Goal: Information Seeking & Learning: Learn about a topic

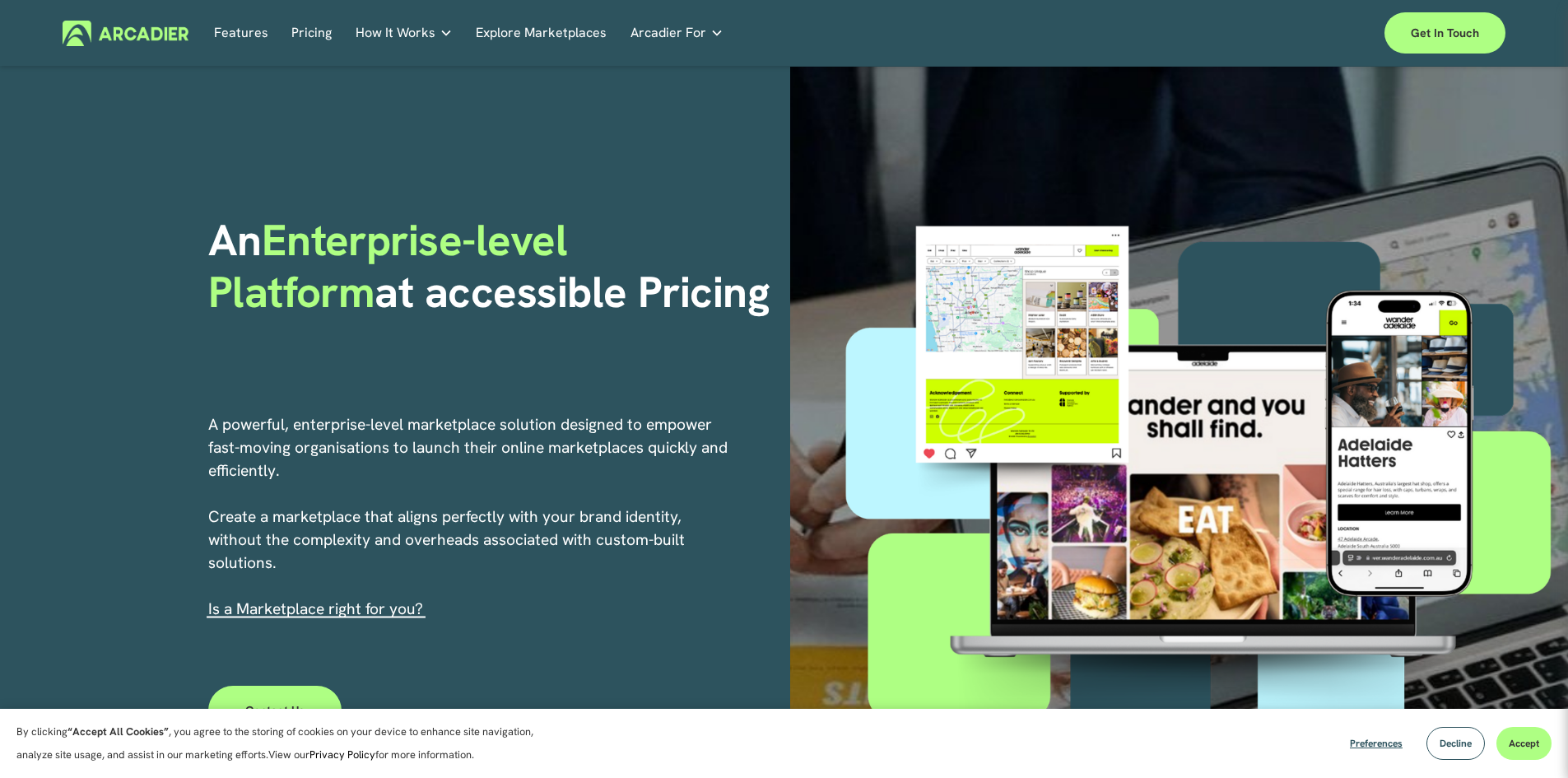
click at [248, 36] on link "Features" at bounding box center [242, 34] width 55 height 26
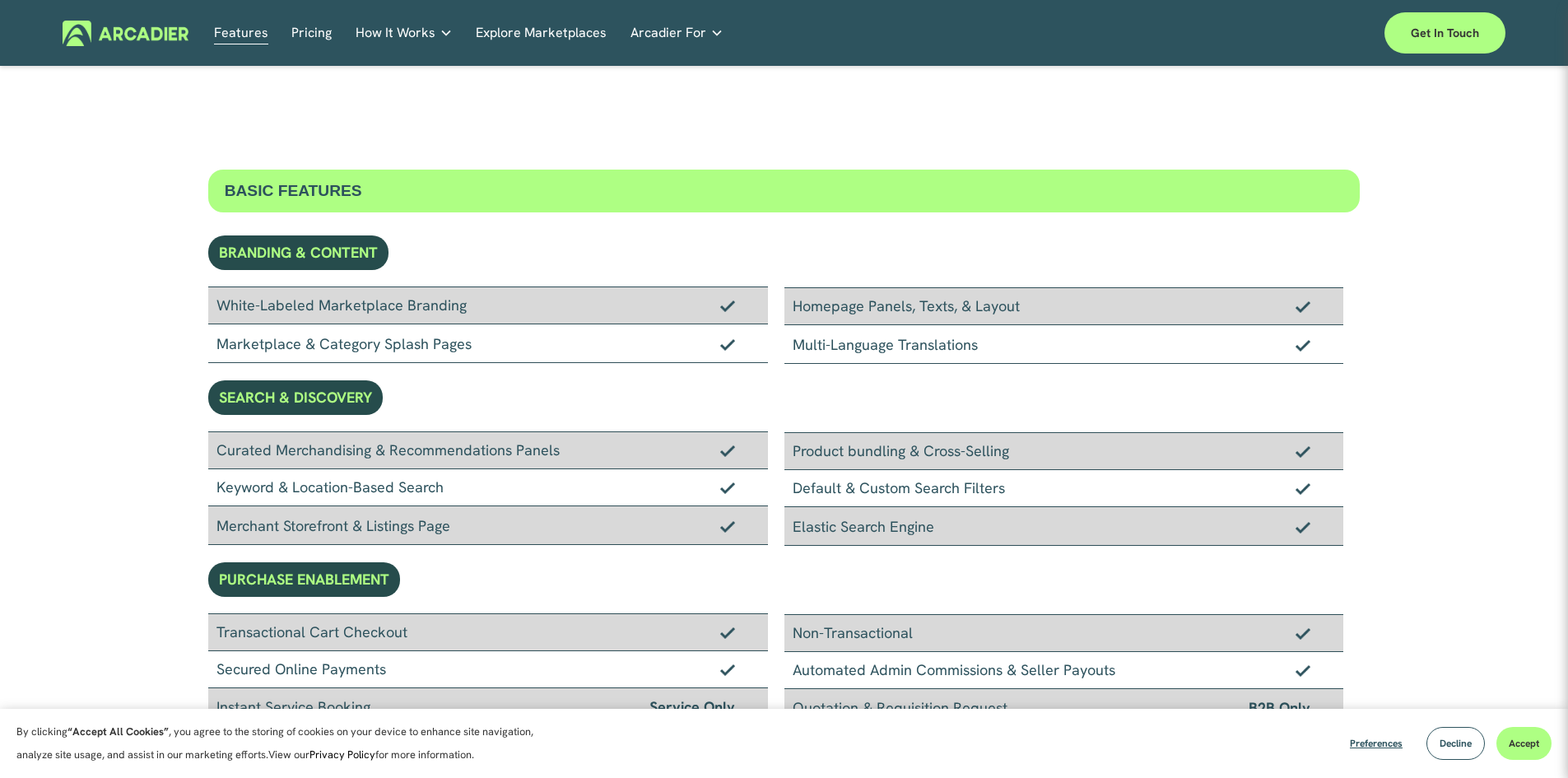
click at [308, 36] on link "Pricing" at bounding box center [312, 34] width 40 height 26
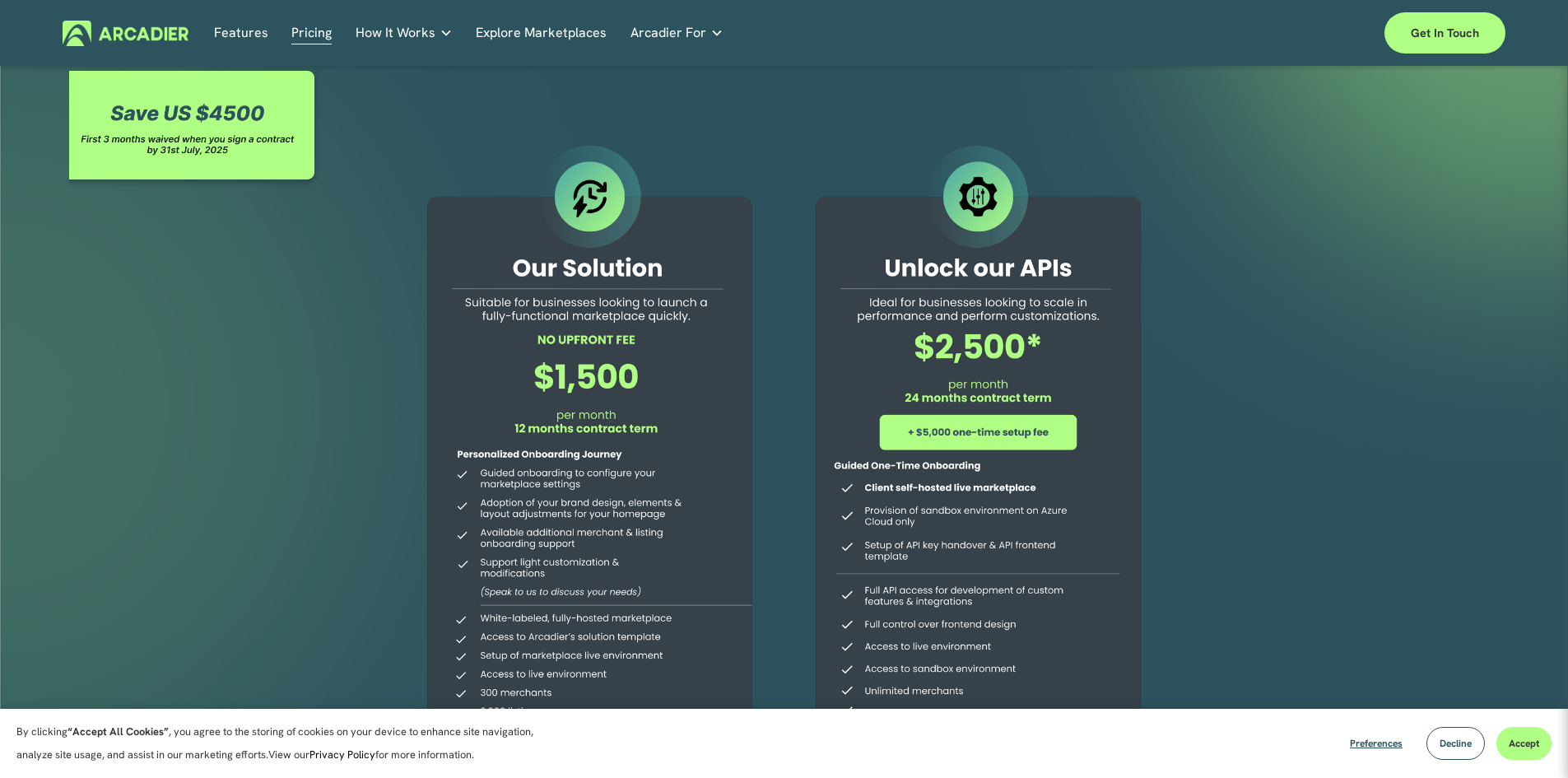
click at [380, 59] on div "Skip to Content Features Pricing How It Works" at bounding box center [784, 33] width 1568 height 66
click at [388, 34] on span "How It Works" at bounding box center [396, 32] width 80 height 23
click at [535, 21] on link "Explore Marketplaces" at bounding box center [542, 34] width 131 height 26
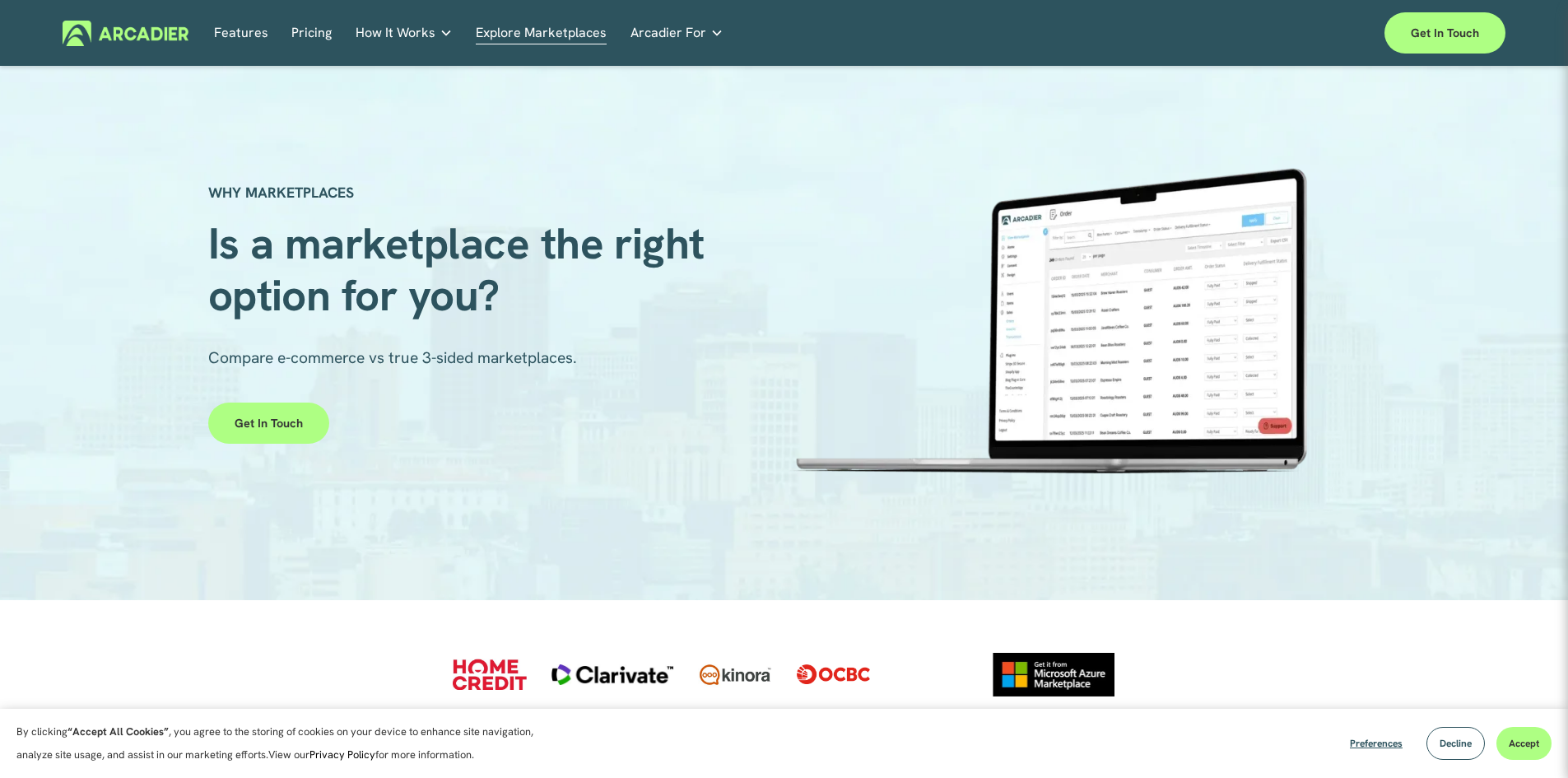
click at [227, 31] on link "Features" at bounding box center [242, 34] width 55 height 26
